Goal: Task Accomplishment & Management: Manage account settings

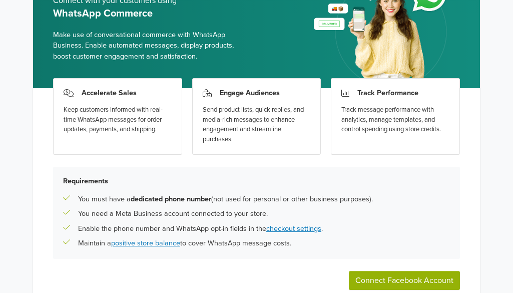
scroll to position [100, 0]
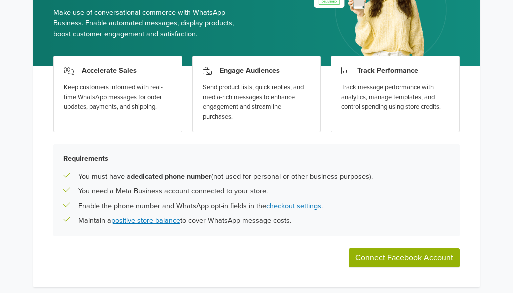
click at [391, 255] on button "Connect Facebook Account" at bounding box center [404, 257] width 111 height 19
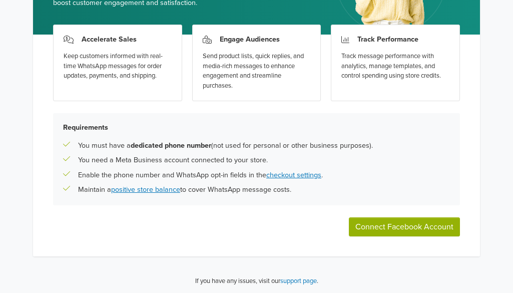
click at [371, 220] on button "Connect Facebook Account" at bounding box center [404, 226] width 111 height 19
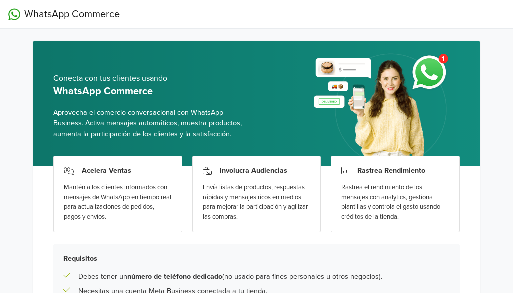
scroll to position [131, 0]
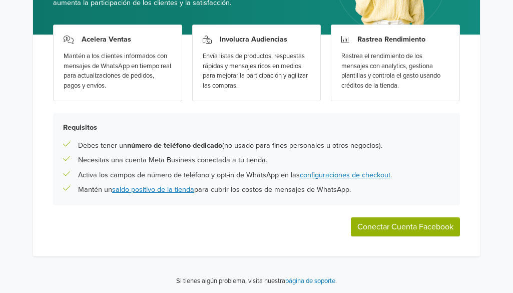
click at [383, 209] on div "Acelera Ventas Mantén a los clientes informados con mensajes de WhatsApp en tie…" at bounding box center [256, 146] width 447 height 222
click at [385, 218] on button "Conectar Cuenta Facebook" at bounding box center [405, 226] width 109 height 19
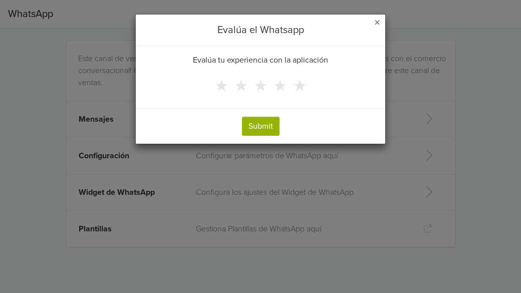
click at [374, 20] on span "×" at bounding box center [377, 23] width 6 height 15
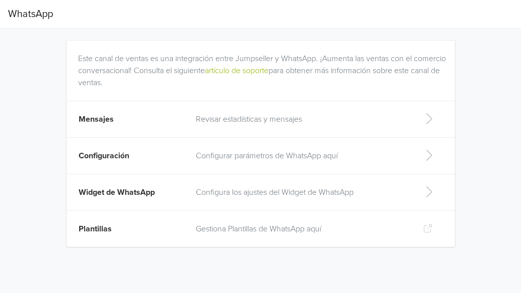
click at [332, 123] on p "Revisar estadísticas y mensajes" at bounding box center [301, 119] width 211 height 12
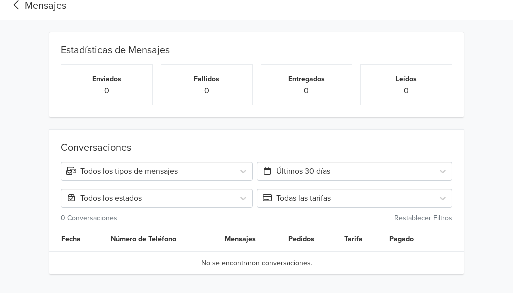
scroll to position [13, 0]
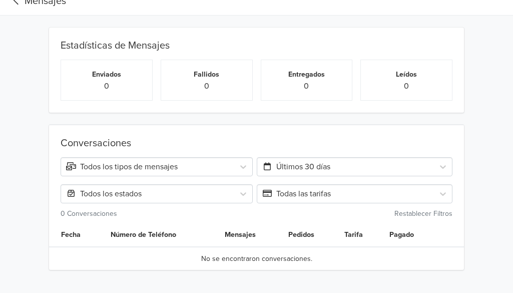
click at [15, 9] on span "Mensajes" at bounding box center [37, 1] width 58 height 20
click at [16, 4] on icon at bounding box center [16, 0] width 17 height 14
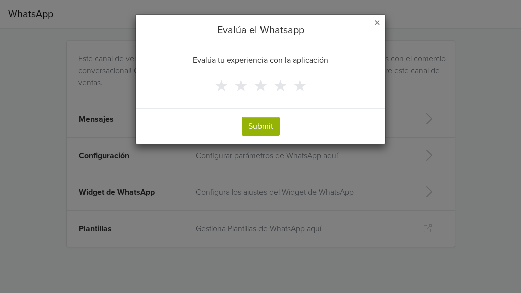
click at [378, 21] on span "×" at bounding box center [377, 23] width 6 height 15
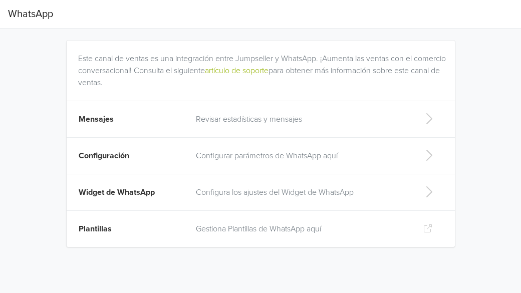
click at [243, 152] on p "Configurar parámetros de WhatsApp aquí" at bounding box center [301, 156] width 211 height 12
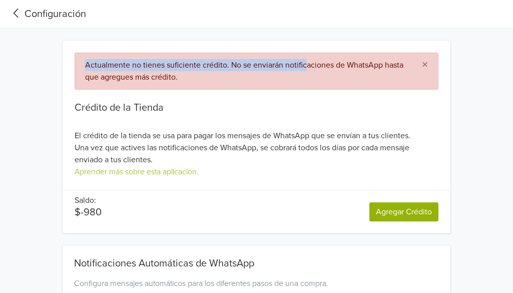
drag, startPoint x: 85, startPoint y: 66, endPoint x: 314, endPoint y: 59, distance: 229.1
click at [312, 59] on div "Actualmente no tienes suficiente crédito. No se enviarán notificaciones de What…" at bounding box center [257, 71] width 364 height 37
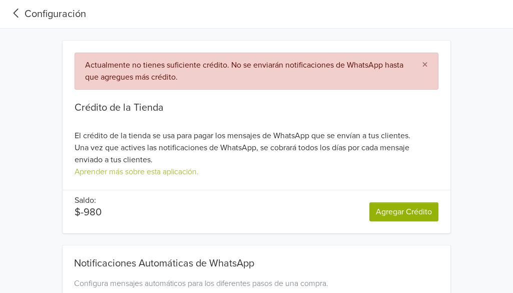
click at [321, 59] on div "Actualmente no tienes suficiente crédito. No se enviarán notificaciones de What…" at bounding box center [257, 71] width 364 height 37
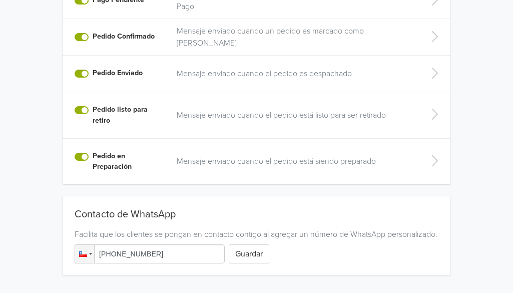
scroll to position [407, 0]
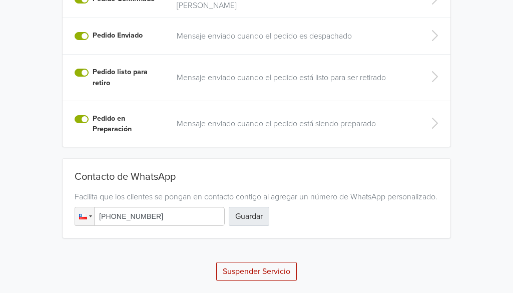
click at [247, 214] on button "Guardar" at bounding box center [249, 216] width 41 height 19
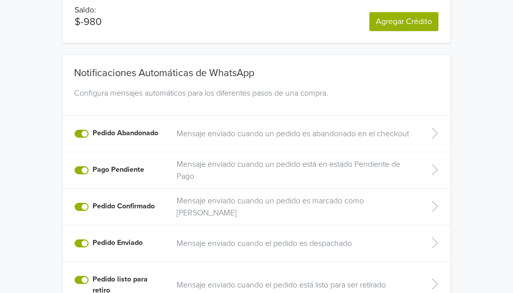
scroll to position [250, 0]
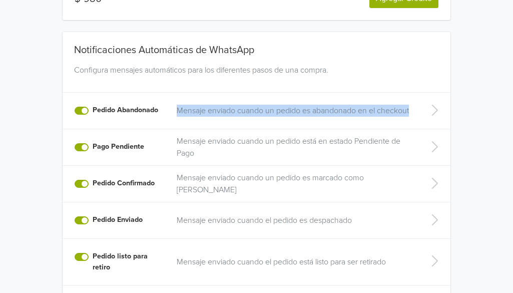
drag, startPoint x: 176, startPoint y: 110, endPoint x: 429, endPoint y: 101, distance: 252.6
click at [429, 101] on tr "Pedido Abandonado Mensaje enviado cuando un pedido es abandonado en el checkout…" at bounding box center [257, 111] width 388 height 37
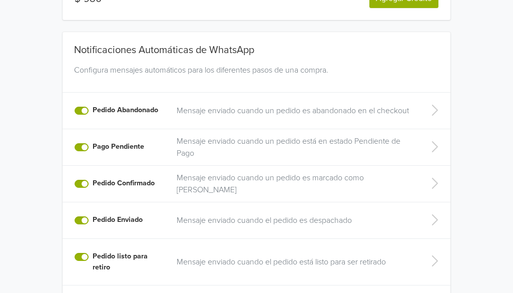
click at [486, 99] on div "Notificaciones Automáticas de WhatsApp Configura mensajes automáticos para los …" at bounding box center [257, 175] width 466 height 311
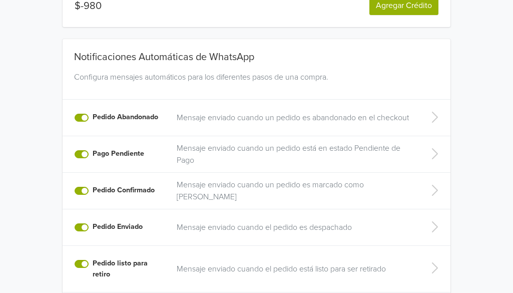
click at [209, 112] on p "Mensaje enviado cuando un pedido es abandonado en el checkout" at bounding box center [295, 118] width 236 height 12
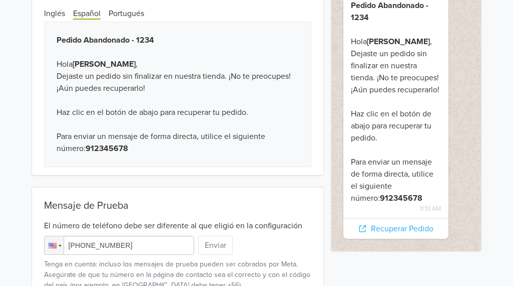
scroll to position [146, 0]
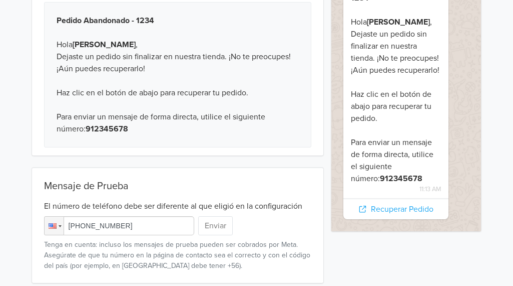
click at [128, 223] on input "+1 (555) 899-7898" at bounding box center [119, 225] width 150 height 19
drag, startPoint x: 138, startPoint y: 223, endPoint x: 12, endPoint y: 225, distance: 125.8
click at [12, 225] on div "Vista Previa Pedido Abandonado - 1234 Hola John Doe , Dejaste un pedido sin fin…" at bounding box center [256, 107] width 513 height 351
type input "+56 957 129 225"
click at [216, 224] on button "Enviar" at bounding box center [215, 225] width 35 height 19
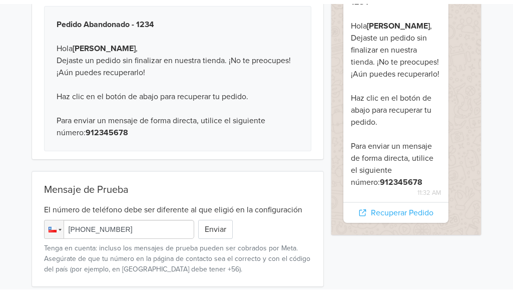
scroll to position [0, 0]
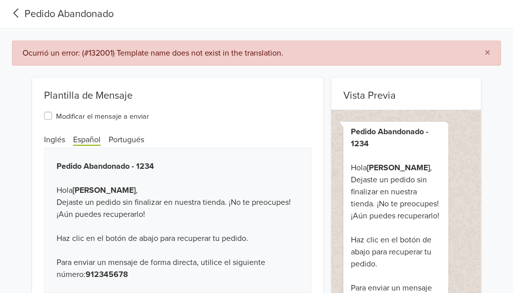
click at [16, 13] on icon at bounding box center [16, 14] width 17 height 14
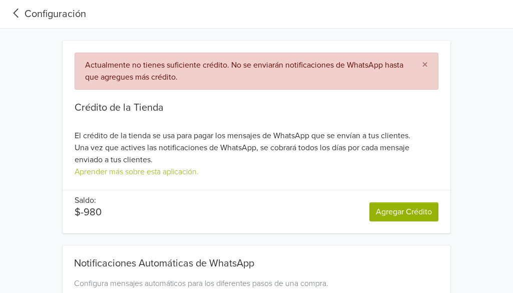
scroll to position [200, 0]
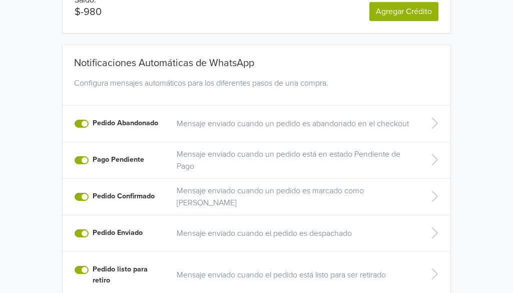
click at [379, 14] on link "Agregar Crédito" at bounding box center [404, 11] width 69 height 19
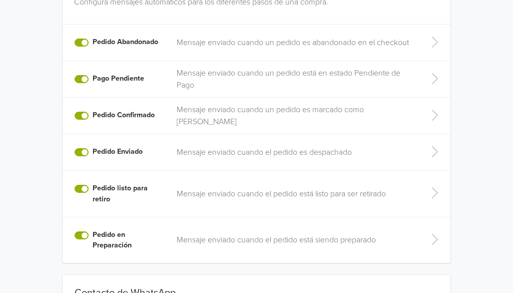
scroll to position [301, 0]
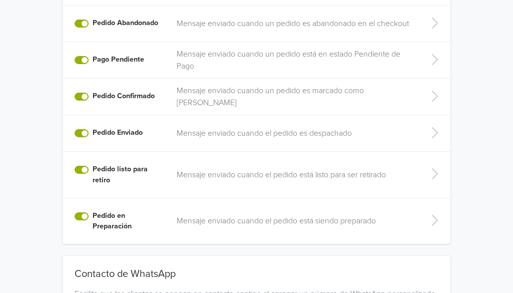
click at [211, 92] on p "Mensaje enviado cuando un pedido es marcado como Pagado" at bounding box center [295, 97] width 236 height 24
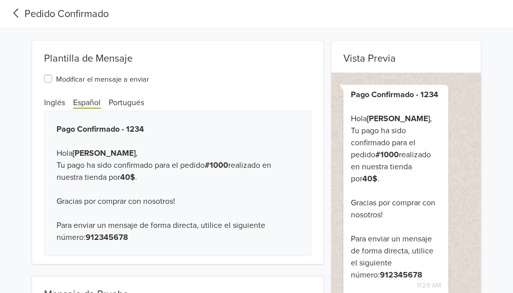
click at [85, 77] on label "Modificar el mensaje a enviar" at bounding box center [102, 79] width 93 height 12
click at [0, 0] on input "Modificar el mensaje a enviar" at bounding box center [0, 0] width 0 height 0
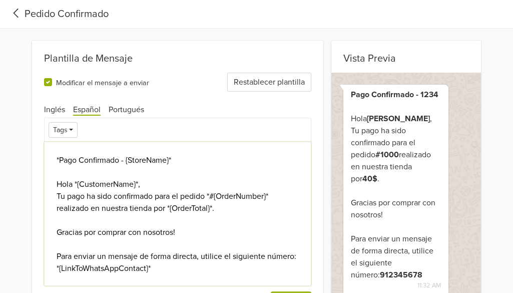
click at [114, 205] on textarea "*Pago Confirmado - {StoreName}* Hola *{CustomerName}*, Tu pago ha sido confirma…" at bounding box center [178, 214] width 268 height 144
click at [160, 193] on textarea "*Pago Confirmado - {StoreName}* Hola *{CustomerName}*, Tu pago ha sido confirma…" at bounding box center [178, 214] width 268 height 144
click at [126, 81] on label "Modificar el mensaje a enviar" at bounding box center [102, 82] width 93 height 12
click at [0, 0] on input "Modificar el mensaje a enviar" at bounding box center [0, 0] width 0 height 0
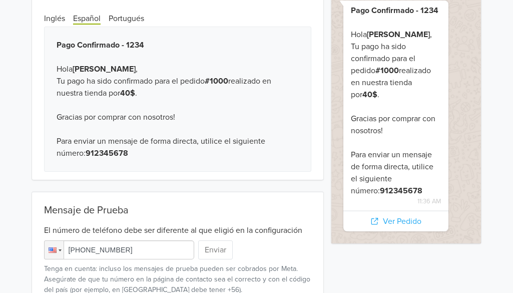
scroll to position [101, 0]
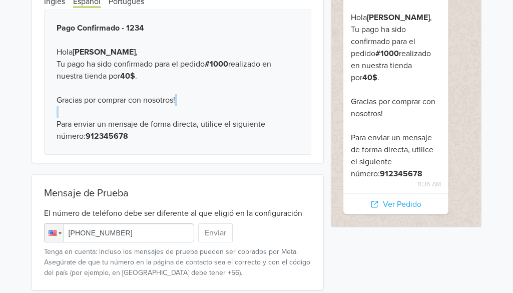
drag, startPoint x: 50, startPoint y: 129, endPoint x: 232, endPoint y: 117, distance: 182.7
click at [232, 117] on div "Pago Confirmado - 1234 Hola John Doe , Tu pago ha sido confirmado para el pedid…" at bounding box center [178, 82] width 268 height 145
click at [142, 141] on div "Pago Confirmado - 1234 Hola John Doe , Tu pago ha sido confirmado para el pedid…" at bounding box center [178, 82] width 268 height 145
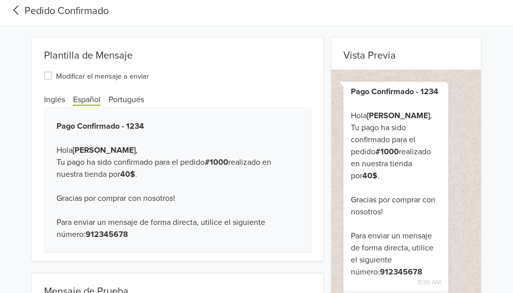
scroll to position [1, 0]
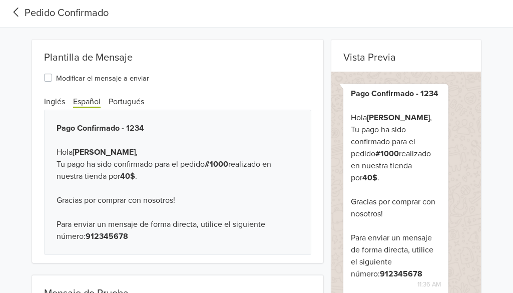
click at [56, 74] on label "Modificar el mensaje a enviar" at bounding box center [102, 78] width 93 height 12
click at [0, 0] on input "Modificar el mensaje a enviar" at bounding box center [0, 0] width 0 height 0
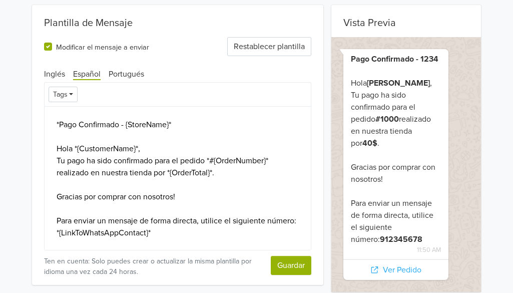
scroll to position [51, 0]
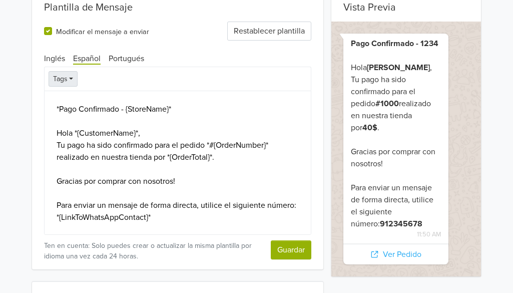
click at [66, 82] on button "Tags" at bounding box center [64, 79] width 30 height 16
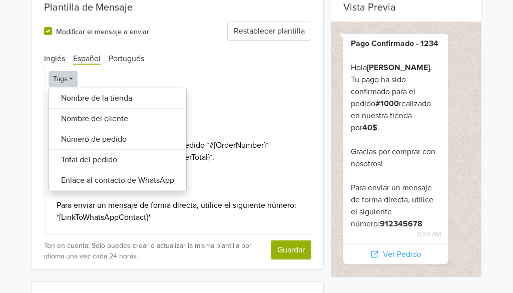
click at [72, 94] on button "Nombre de la tienda" at bounding box center [117, 98] width 137 height 21
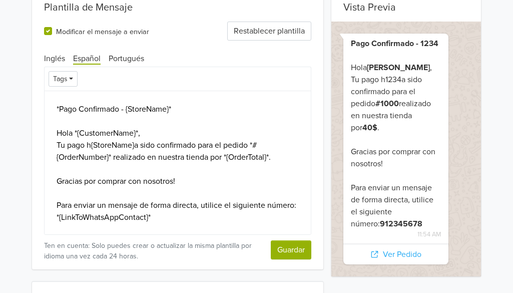
click at [67, 69] on div "Tags Nombre de la tienda Nombre del cliente Número de pedido Total del pedido E…" at bounding box center [178, 79] width 268 height 24
click at [67, 76] on button "Tags" at bounding box center [64, 79] width 30 height 16
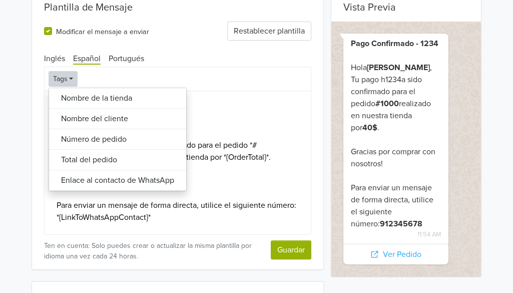
click at [80, 114] on button "Nombre del cliente" at bounding box center [117, 119] width 137 height 21
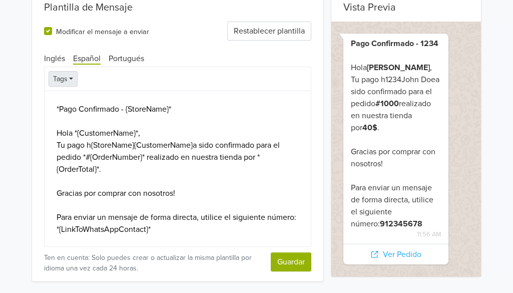
click at [71, 77] on button "Tags" at bounding box center [64, 79] width 30 height 16
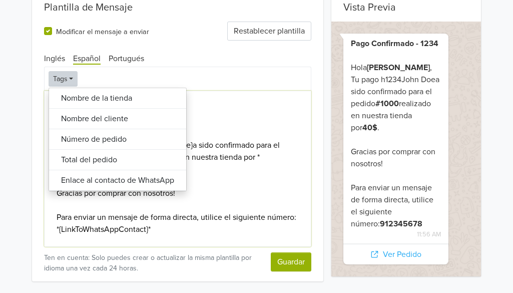
click at [208, 115] on textarea "*Pago Confirmado - {StoreName}* Hola *{CustomerName}*, Tu pago h{StoreName}{Cus…" at bounding box center [178, 169] width 268 height 156
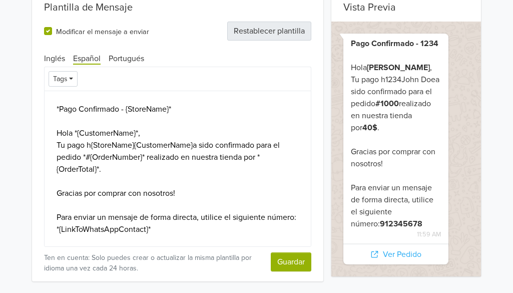
click at [271, 32] on button "Restablecer plantilla" at bounding box center [269, 31] width 84 height 19
type textarea "*Pago Confirmado - {StoreName}* Hola *{CustomerName}*, Tu pago ha sido confirma…"
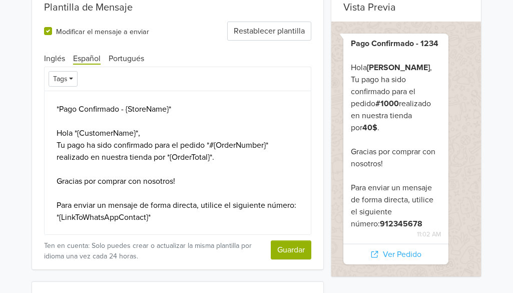
scroll to position [1, 0]
click at [194, 216] on textarea "*Pago Confirmado - {StoreName}* Hola *{CustomerName}*, Tu pago ha sido confirma…" at bounding box center [178, 163] width 268 height 144
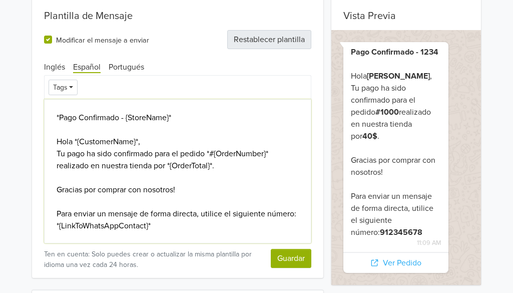
scroll to position [0, 0]
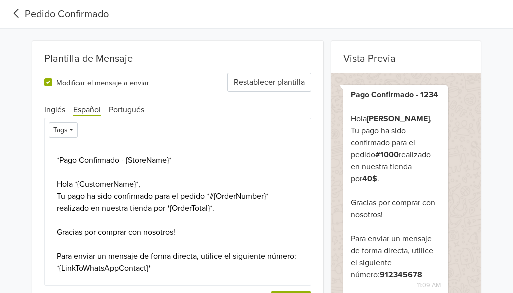
click at [19, 14] on icon at bounding box center [16, 14] width 17 height 14
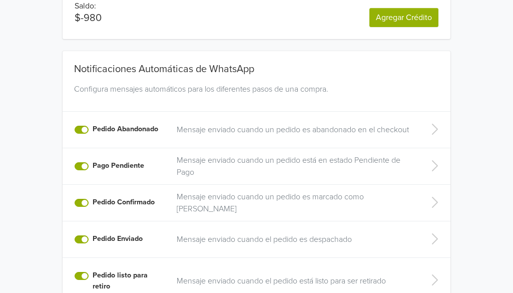
scroll to position [256, 0]
